Goal: Navigation & Orientation: Find specific page/section

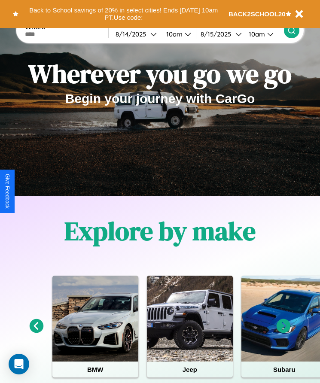
scroll to position [143, 0]
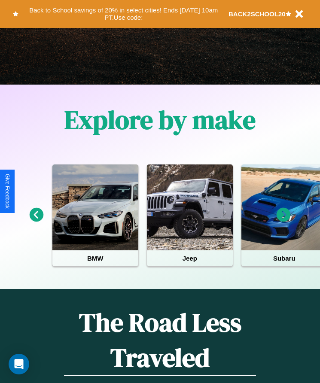
click at [283, 221] on icon at bounding box center [284, 215] width 14 height 14
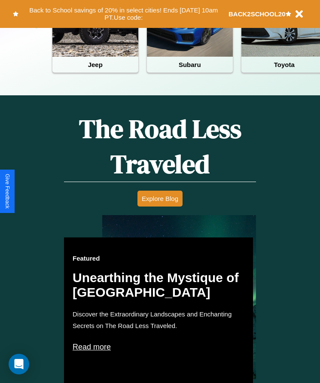
scroll to position [351, 0]
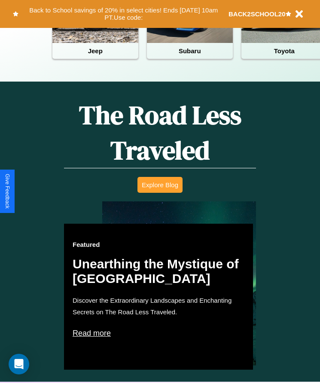
click at [160, 191] on button "Explore Blog" at bounding box center [159, 185] width 45 height 16
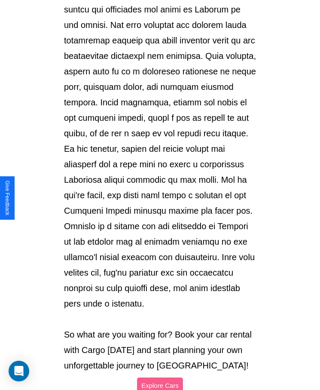
scroll to position [908, 0]
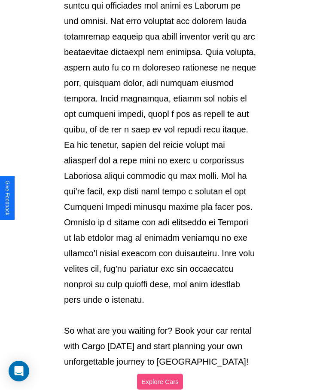
click at [160, 373] on button "Explore Cars" at bounding box center [160, 381] width 46 height 16
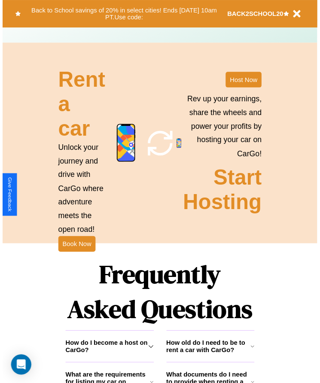
scroll to position [351, 0]
